Goal: Check status: Check status

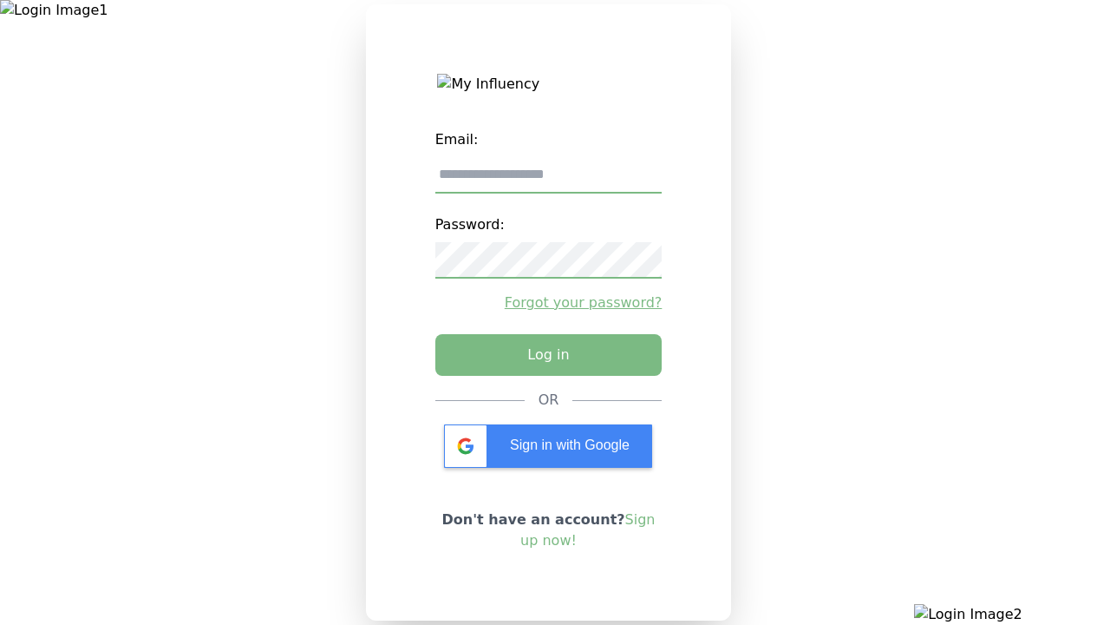
click at [548, 181] on input "email" at bounding box center [548, 175] width 227 height 36
type input "**********"
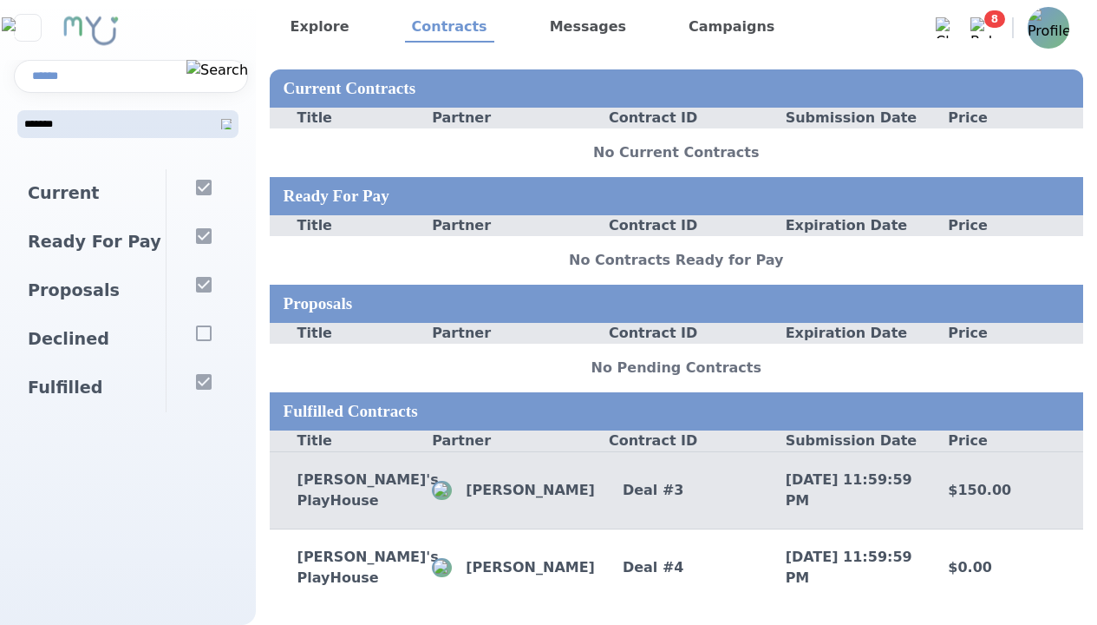
click at [676, 493] on div "Deal # 3" at bounding box center [676, 490] width 163 height 21
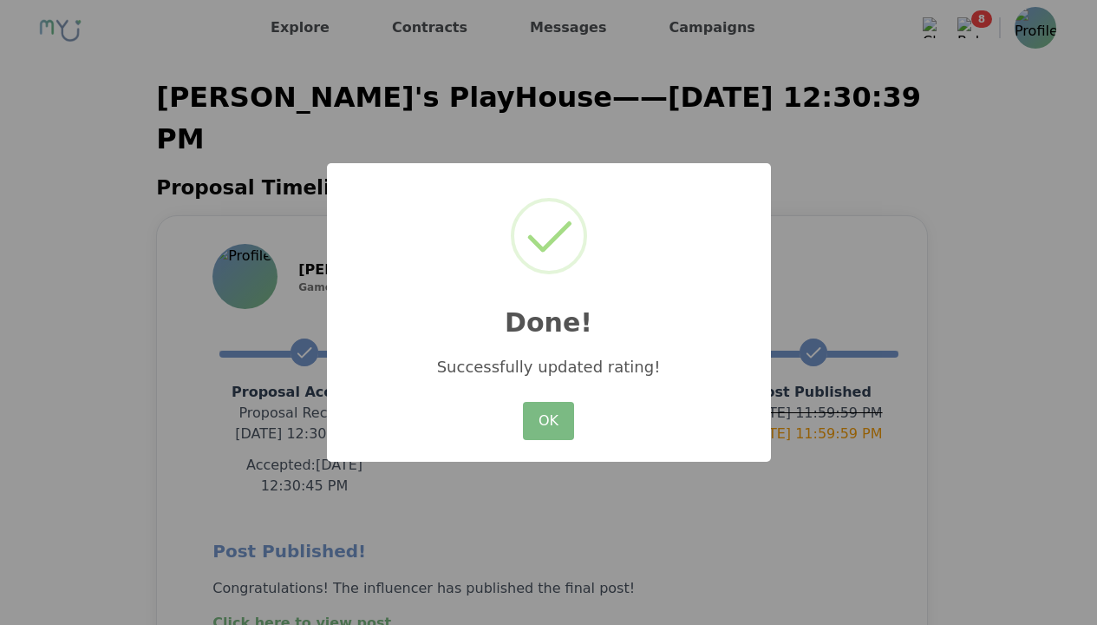
scroll to position [325, 0]
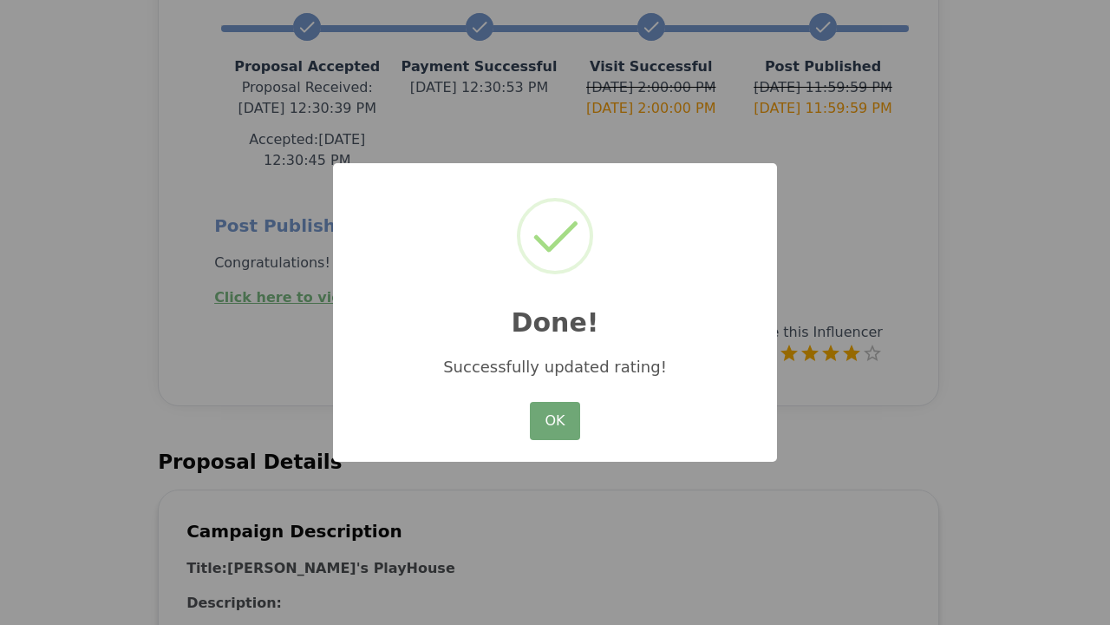
click at [555, 422] on button "OK" at bounding box center [555, 421] width 50 height 38
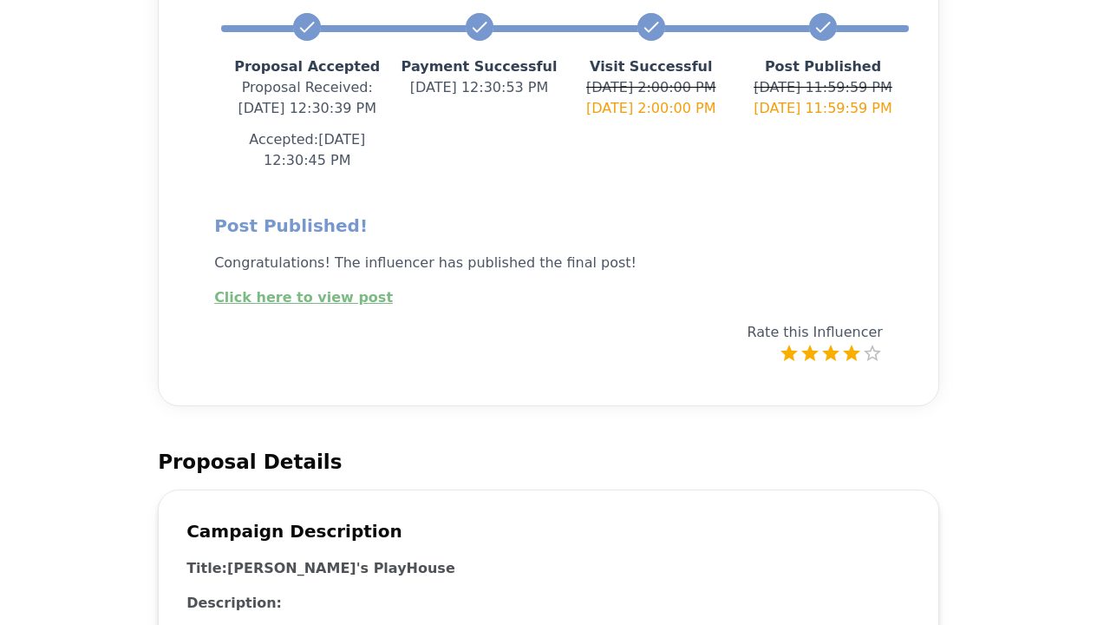
click at [291, 289] on link "Click here to view post" at bounding box center [303, 297] width 179 height 16
